Goal: Find specific page/section: Find specific page/section

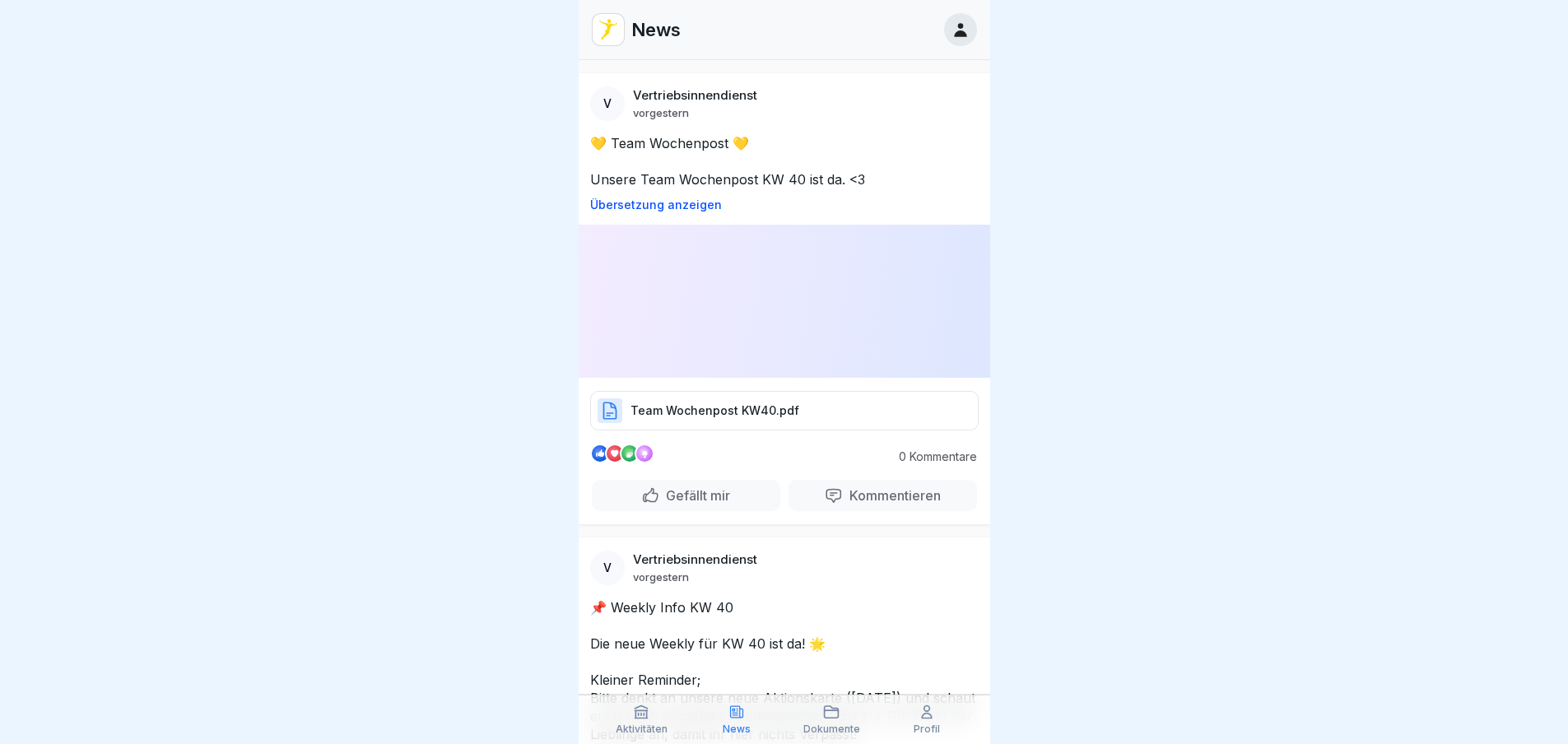
click at [829, 710] on icon at bounding box center [832, 712] width 17 height 17
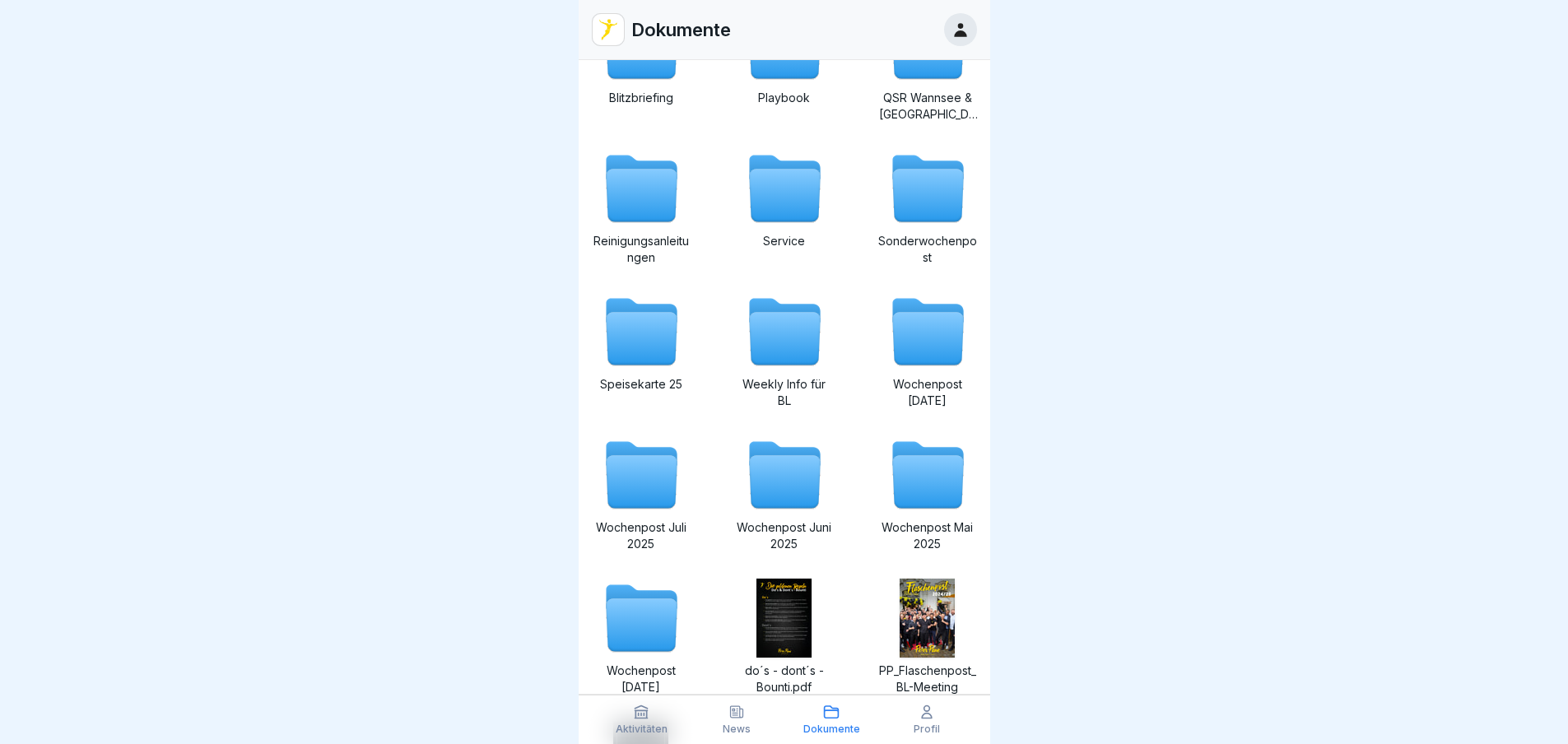
scroll to position [247, 0]
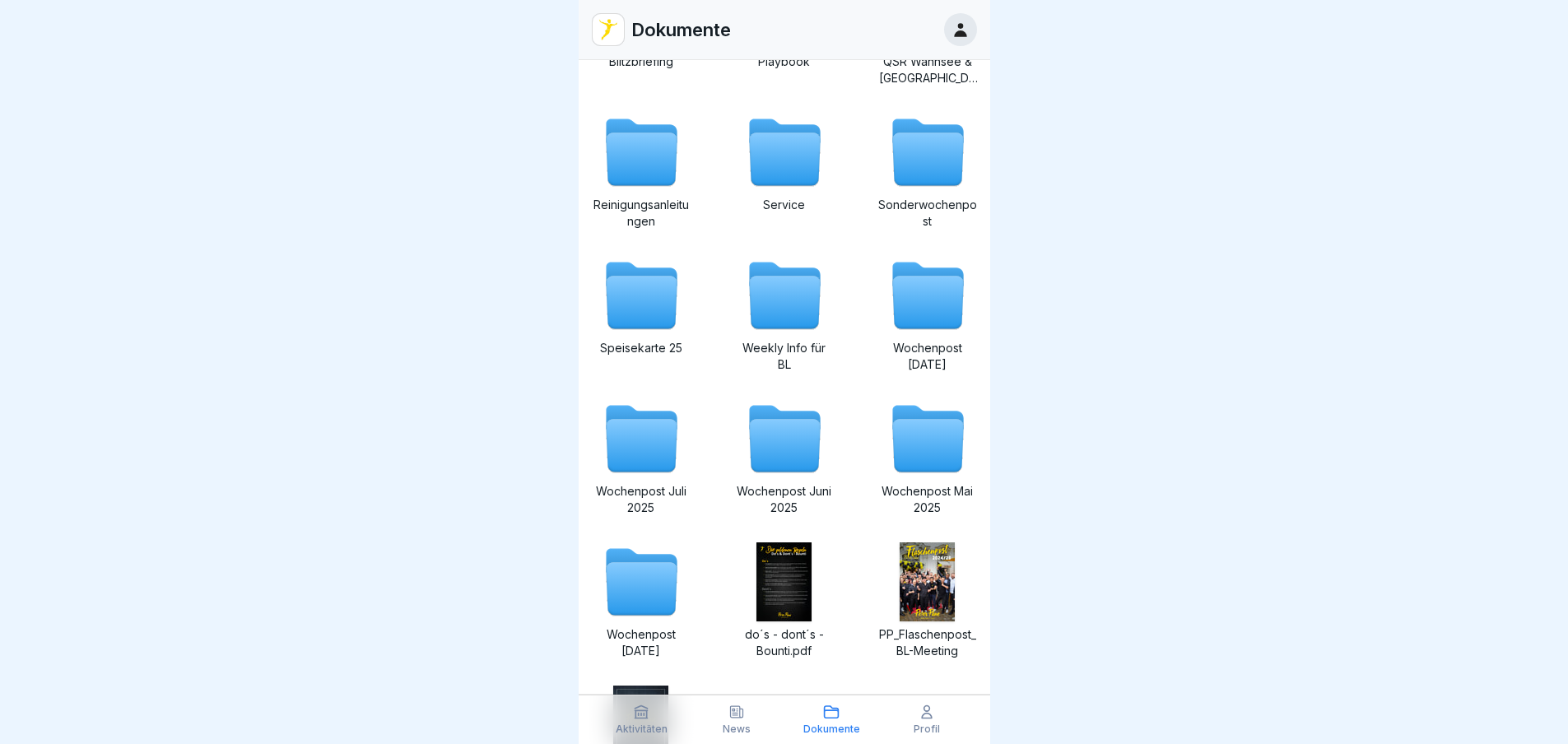
click at [914, 316] on icon at bounding box center [928, 303] width 71 height 53
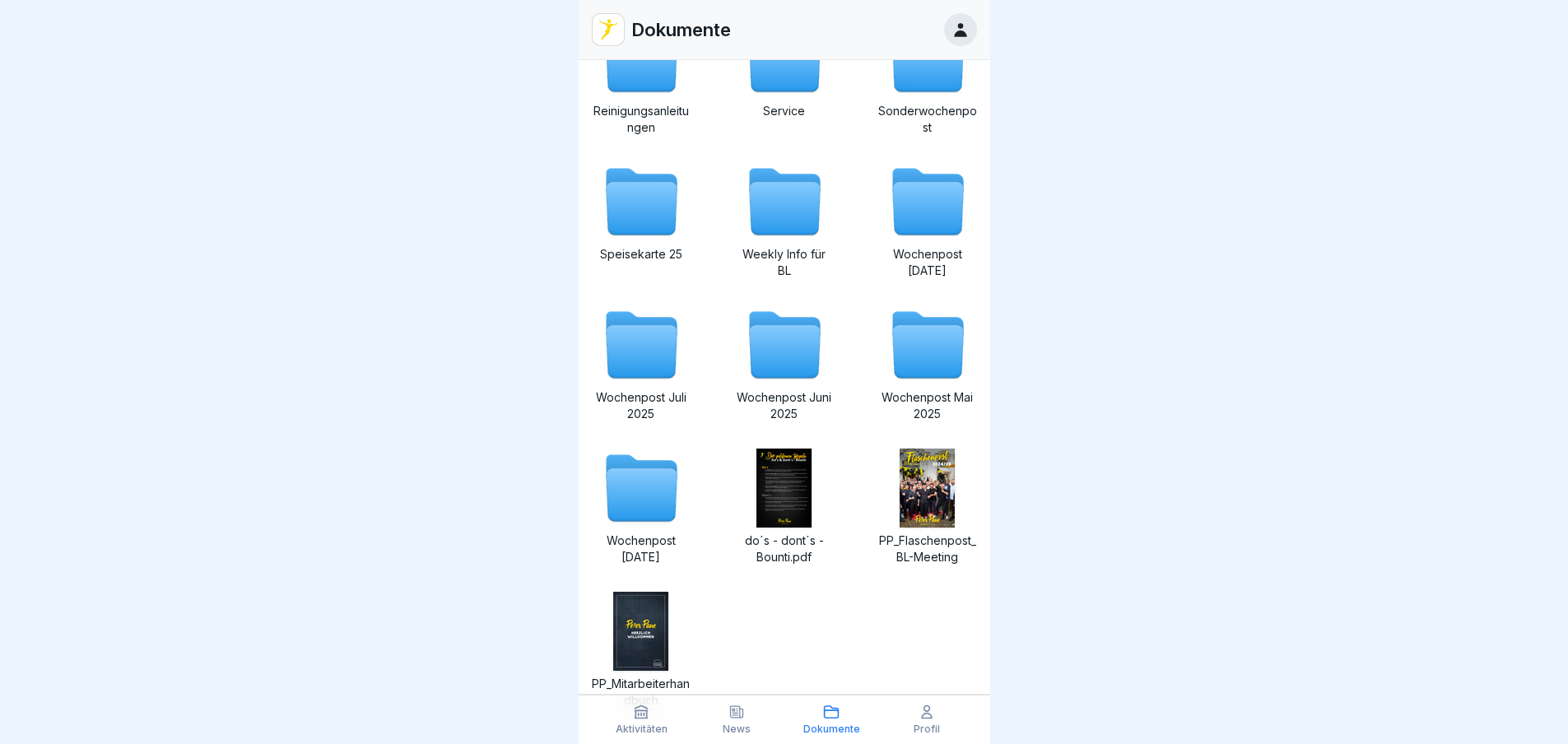
scroll to position [312, 0]
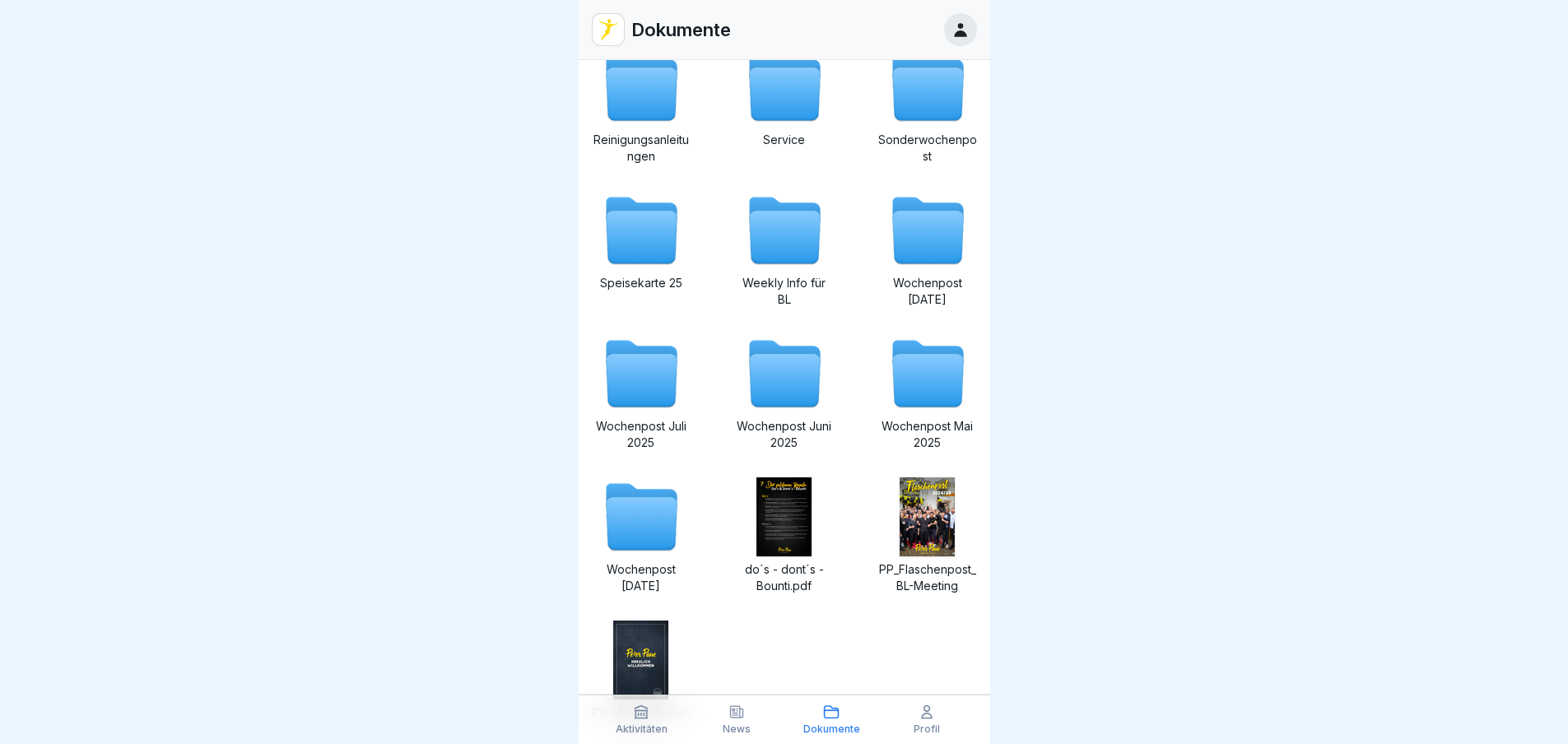
click at [656, 384] on icon at bounding box center [641, 381] width 71 height 53
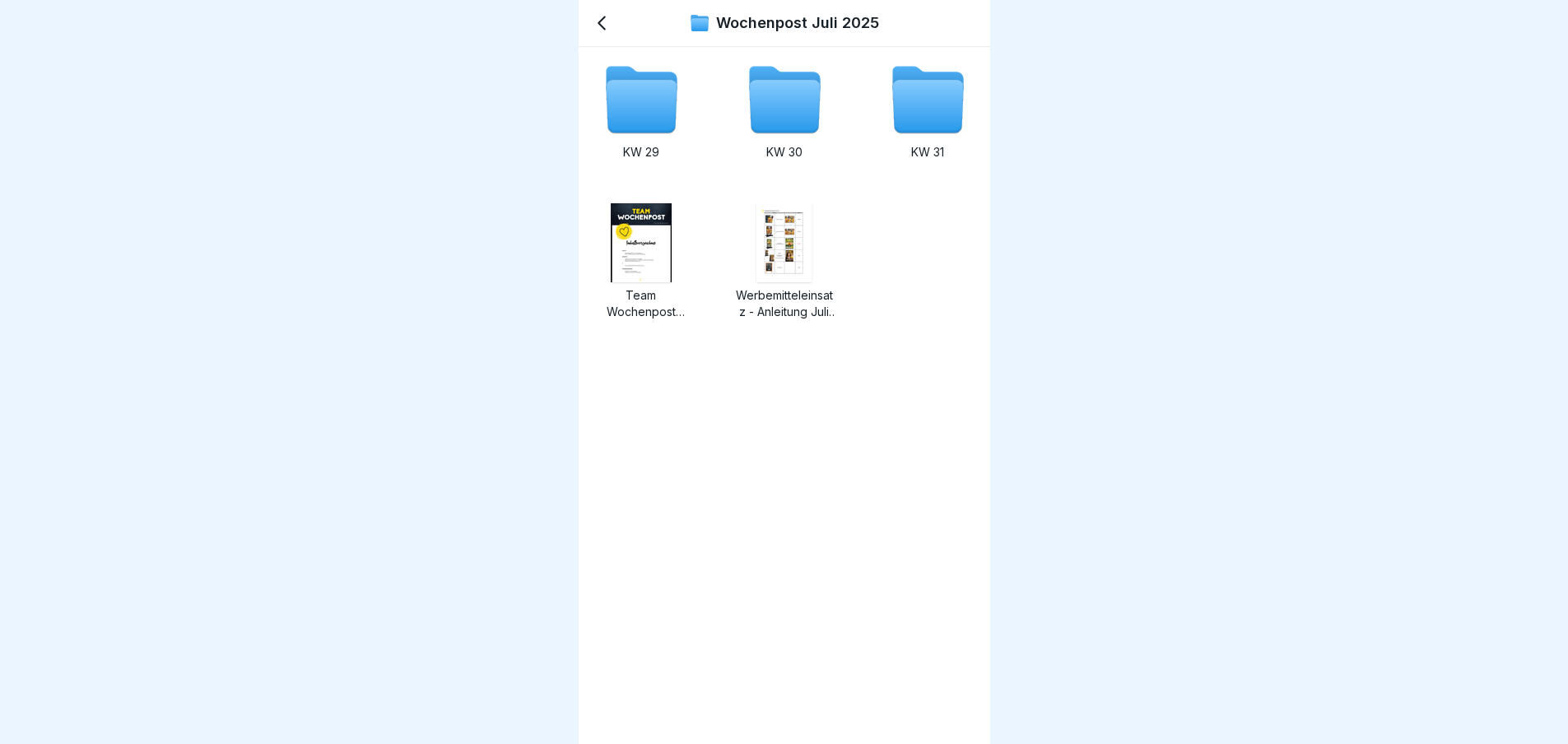
click at [652, 98] on icon at bounding box center [641, 107] width 71 height 53
